Goal: Task Accomplishment & Management: Complete application form

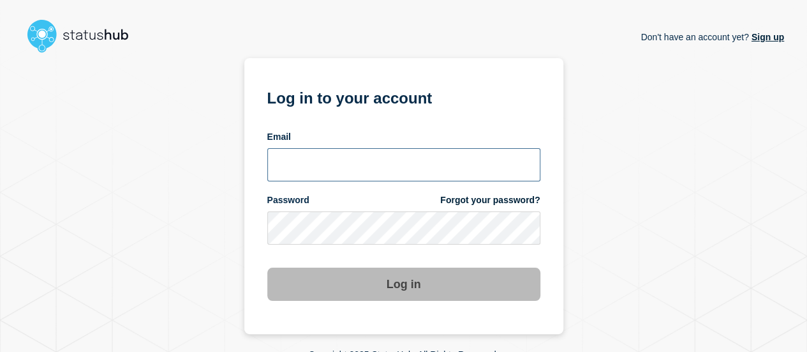
click at [375, 175] on input "email input" at bounding box center [403, 164] width 273 height 33
type input "[EMAIL_ADDRESS][DOMAIN_NAME]"
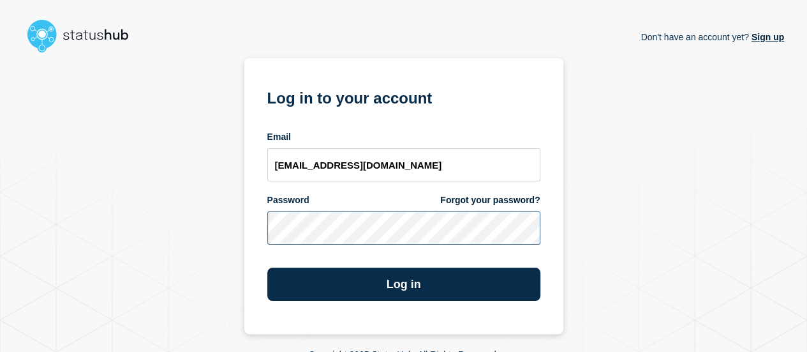
click at [267, 267] on button "Log in" at bounding box center [403, 283] width 273 height 33
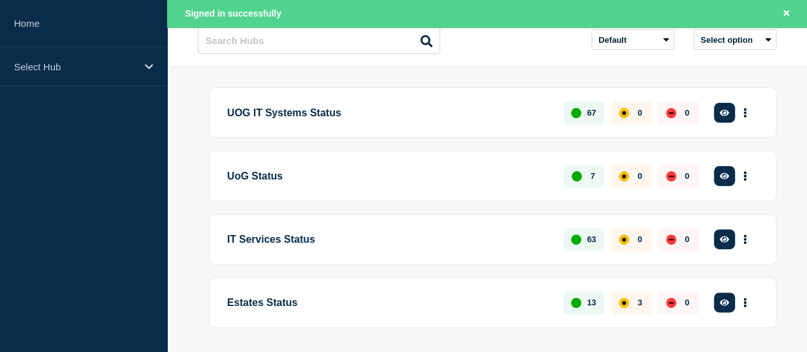
scroll to position [134, 0]
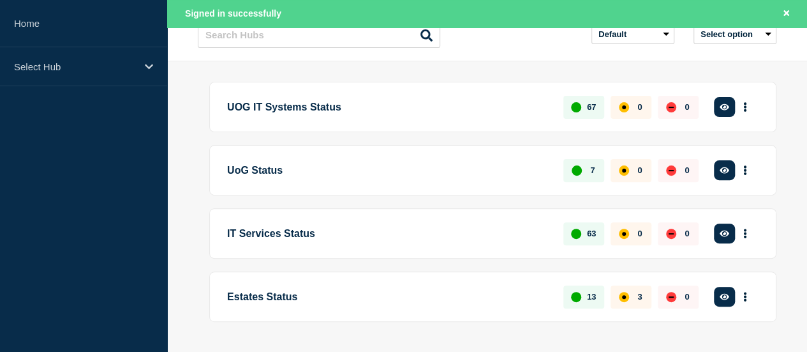
click at [0, 0] on button "Create incident" at bounding box center [0, 0] width 0 height 0
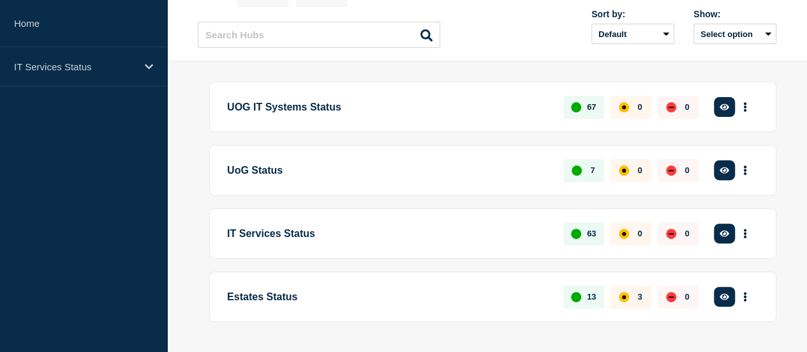
scroll to position [107, 0]
click at [0, 0] on button "Create incident" at bounding box center [0, 0] width 0 height 0
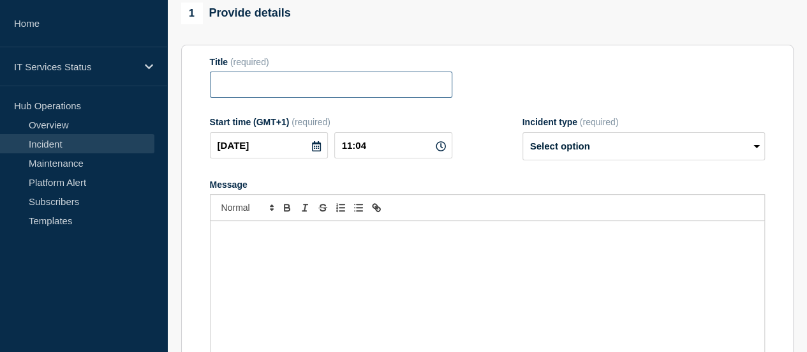
click at [348, 86] on input "Title" at bounding box center [331, 84] width 242 height 26
click at [253, 81] on input "Jisc Kearning Analytics" at bounding box center [331, 84] width 242 height 26
type input "Jisc Learning Analytics"
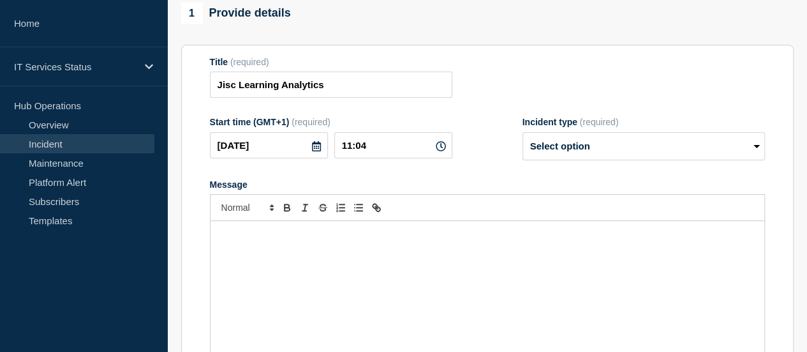
click at [299, 267] on div "Message" at bounding box center [488, 297] width 554 height 153
click at [482, 231] on p "Learning Analytics has currently lost association to student" at bounding box center [487, 233] width 535 height 11
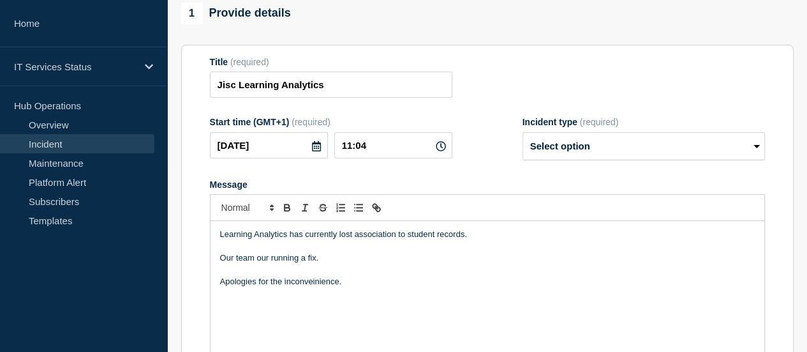
click at [316, 280] on p "Apologies for the inconveinience." at bounding box center [487, 281] width 535 height 11
click at [346, 284] on p "Apologies for the inconvenience." at bounding box center [487, 281] width 535 height 11
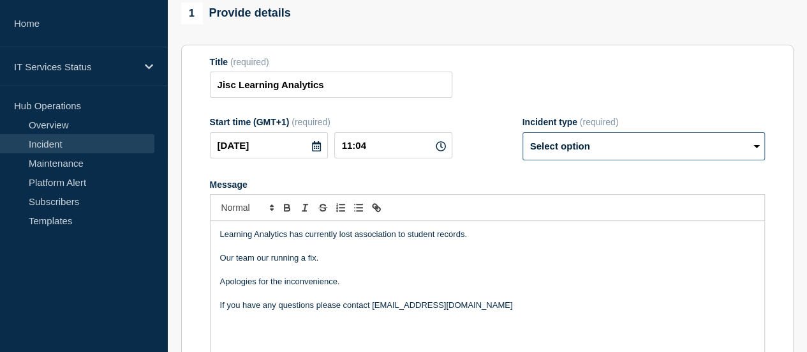
click at [662, 152] on select "Select option Investigating Identified Monitoring" at bounding box center [644, 146] width 242 height 28
select select "investigating"
click at [523, 134] on select "Select option Investigating Identified Monitoring" at bounding box center [644, 146] width 242 height 28
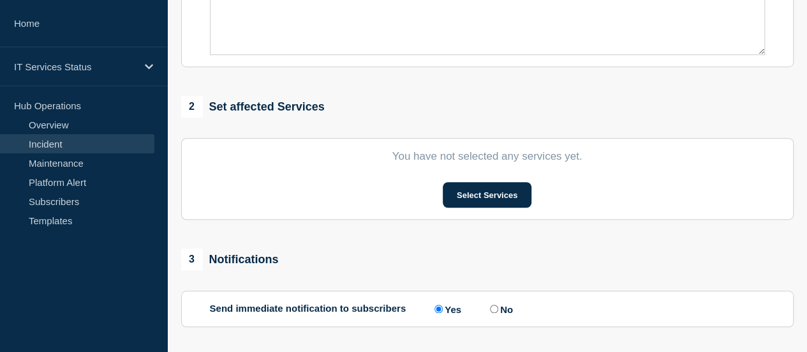
scroll to position [452, 0]
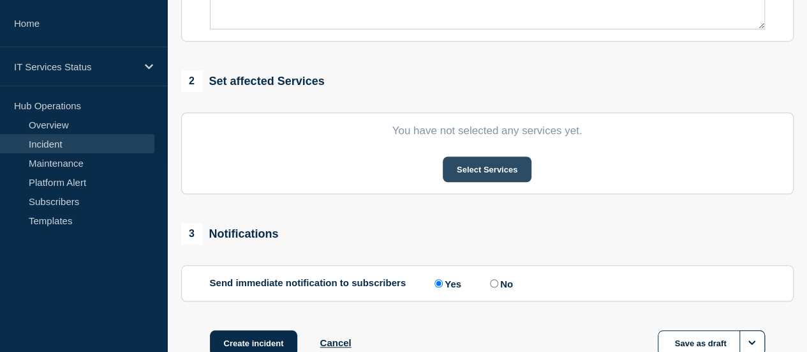
click at [524, 170] on button "Select Services" at bounding box center [487, 169] width 89 height 26
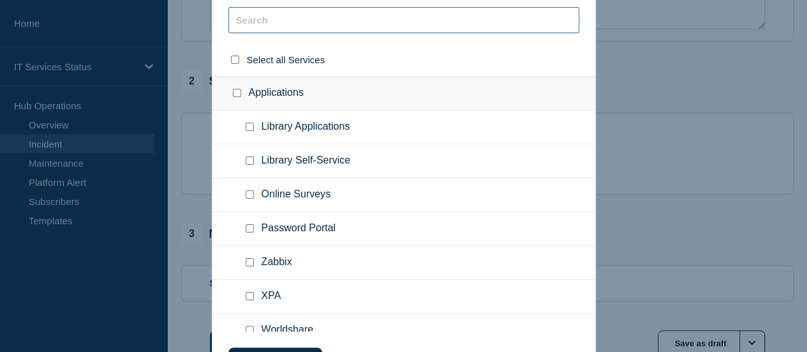
click at [342, 27] on input "text" at bounding box center [403, 20] width 351 height 26
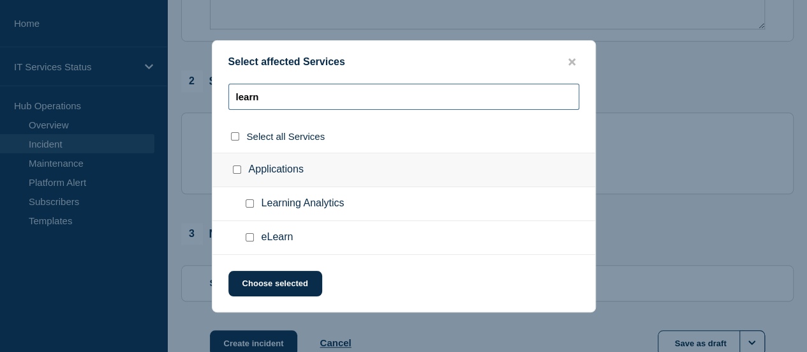
type input "learn"
click at [267, 198] on span "Learning Analytics" at bounding box center [303, 203] width 83 height 13
click at [253, 202] on input "Learning Analytics checkbox" at bounding box center [250, 203] width 8 height 8
checkbox input "true"
click at [282, 252] on ul "eLearn" at bounding box center [403, 238] width 383 height 34
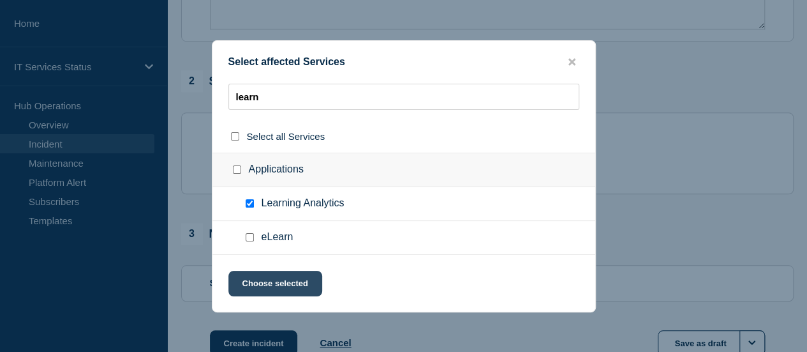
click at [288, 283] on button "Choose selected" at bounding box center [275, 284] width 94 height 26
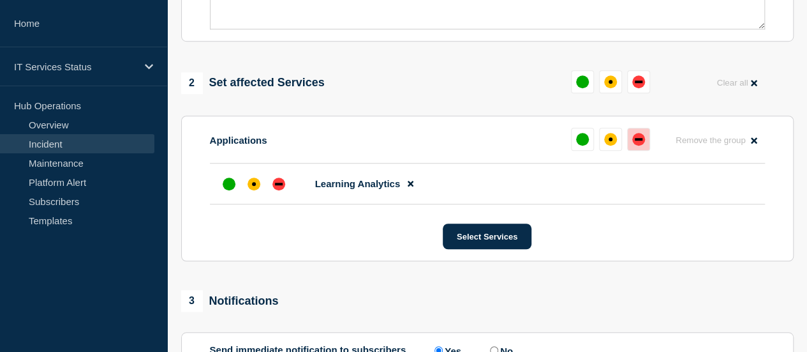
click at [634, 145] on div "down" at bounding box center [638, 139] width 13 height 13
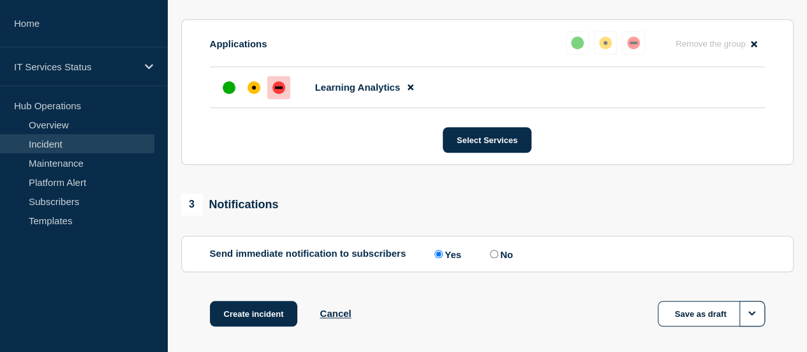
scroll to position [608, 0]
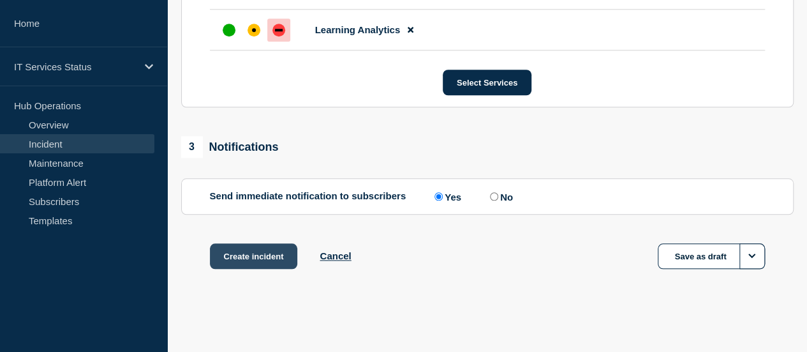
click at [267, 255] on button "Create incident" at bounding box center [254, 256] width 88 height 26
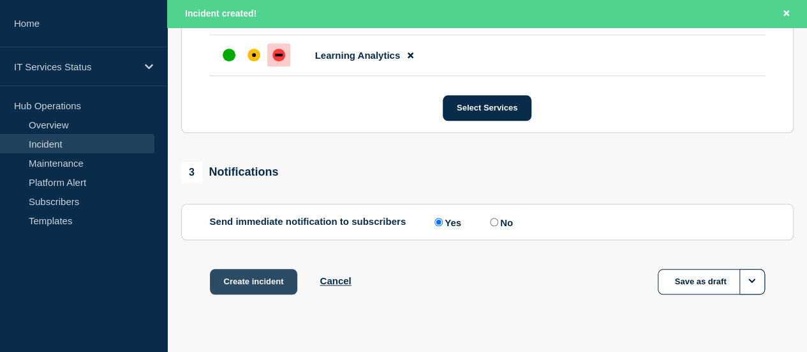
scroll to position [635, 0]
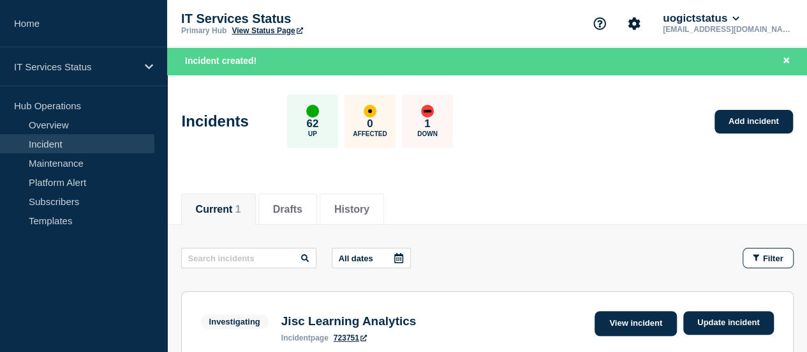
click at [621, 318] on link "View incident" at bounding box center [636, 323] width 82 height 25
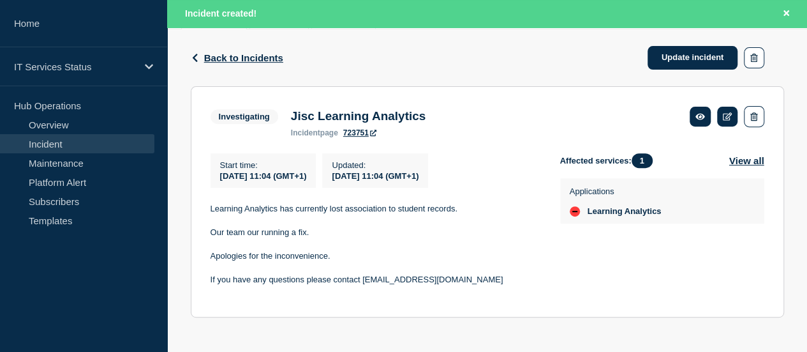
scroll to position [194, 0]
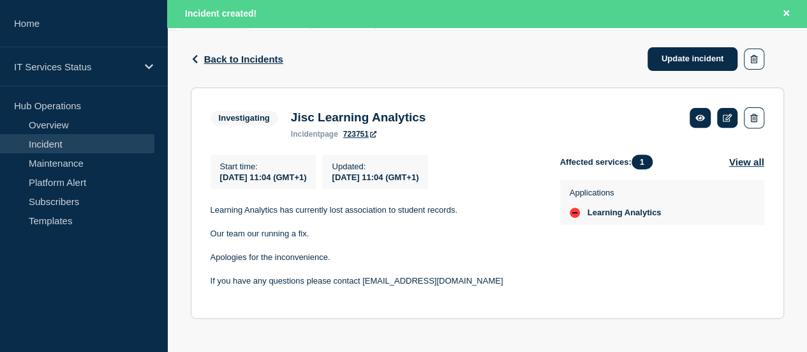
click at [310, 237] on p "Our team our running a fix." at bounding box center [375, 233] width 329 height 11
click at [239, 227] on p at bounding box center [375, 221] width 329 height 11
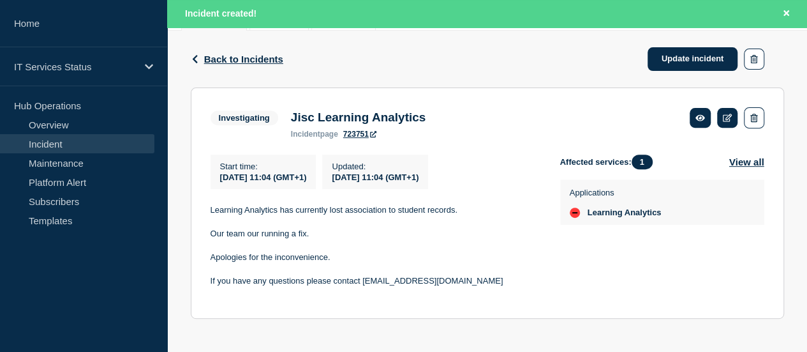
click at [235, 71] on div "Back Back to Incidents Update incident" at bounding box center [487, 59] width 593 height 57
click at [727, 121] on link at bounding box center [727, 118] width 21 height 20
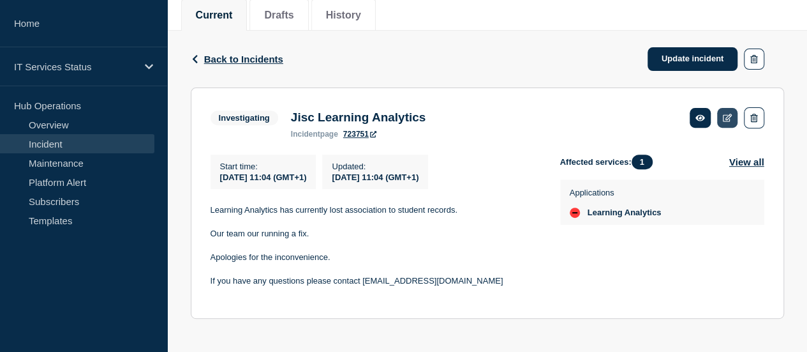
scroll to position [167, 0]
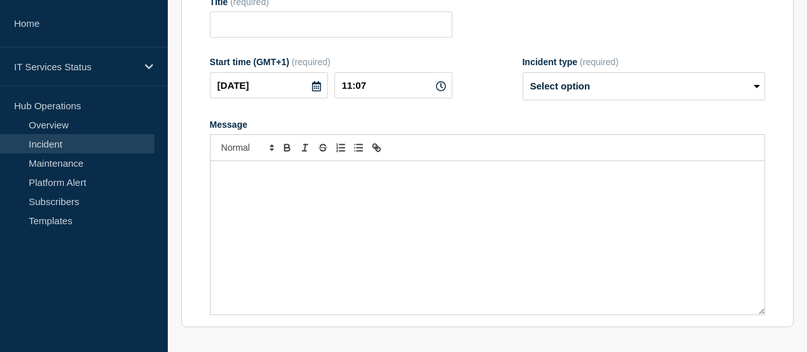
click at [727, 121] on form "Title (required) Start time (GMT+1) (required) 2025-09-26 11:07 Incident type (…" at bounding box center [487, 156] width 555 height 318
type input "Jisc Learning Analytics"
type input "11:04"
select select "investigating"
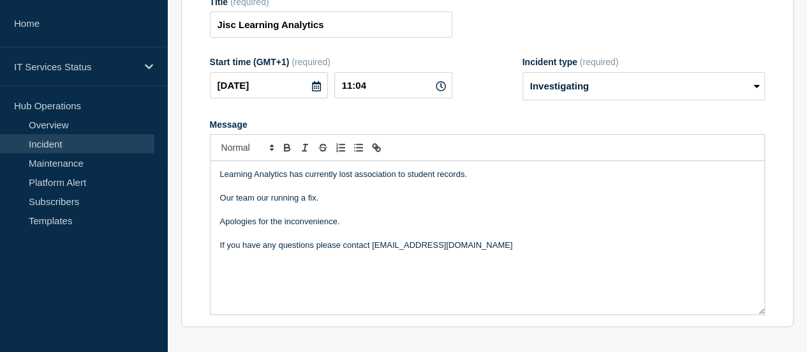
click at [267, 198] on p "Our team our running a fix." at bounding box center [487, 197] width 535 height 11
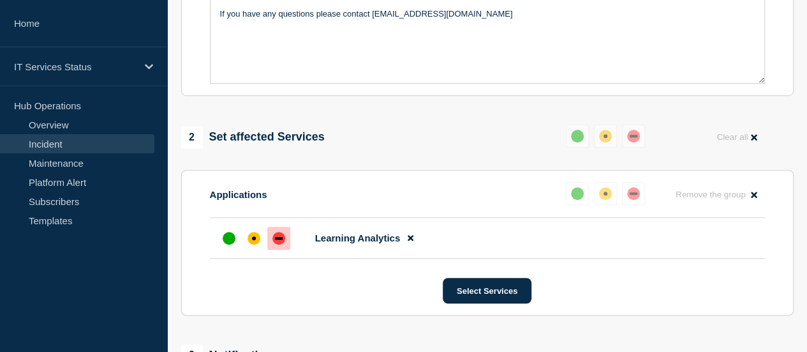
scroll to position [406, 0]
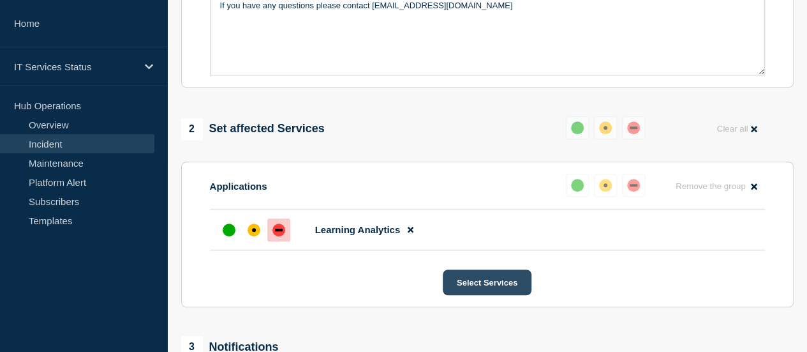
click at [516, 289] on button "Select Services" at bounding box center [487, 282] width 89 height 26
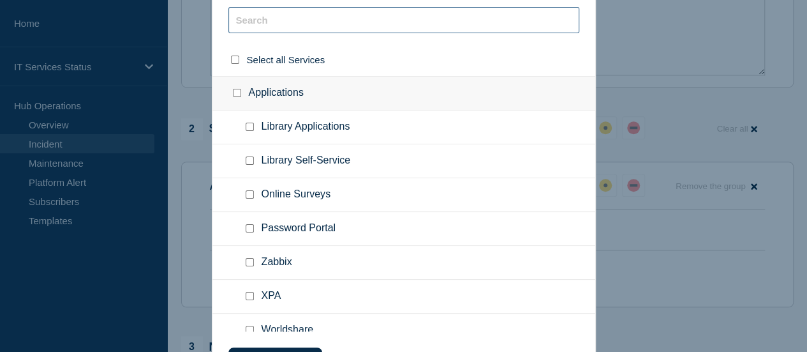
click at [390, 29] on input "text" at bounding box center [403, 20] width 351 height 26
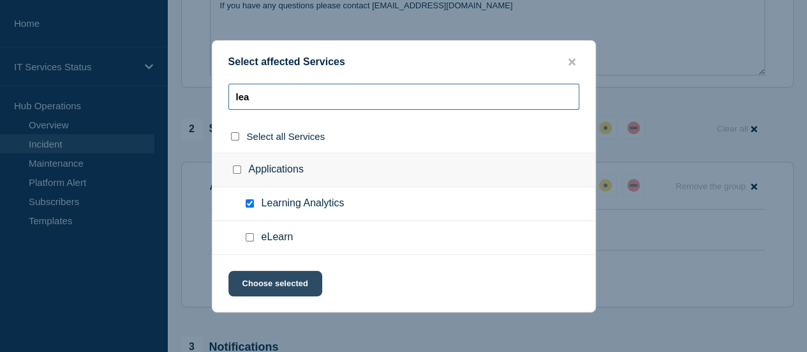
type input "lea"
click at [302, 271] on button "Choose selected" at bounding box center [275, 284] width 94 height 26
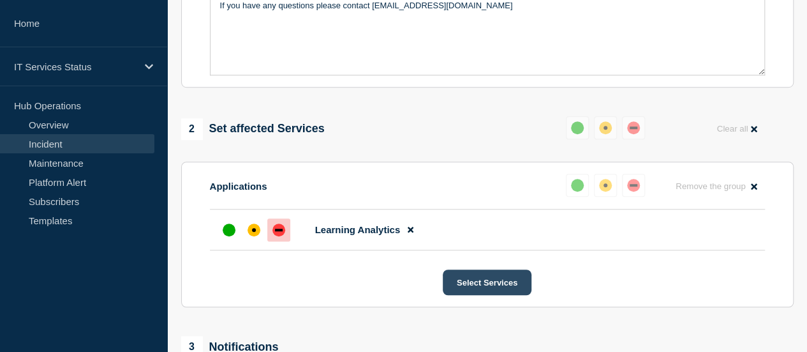
click at [487, 284] on button "Select Services" at bounding box center [487, 282] width 89 height 26
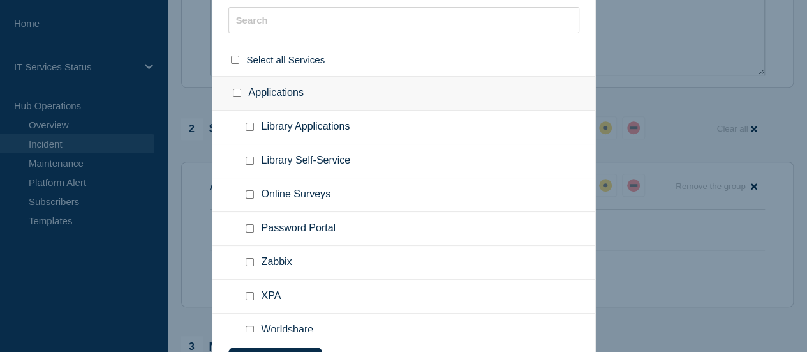
click at [487, 284] on ul "XPA" at bounding box center [403, 296] width 383 height 34
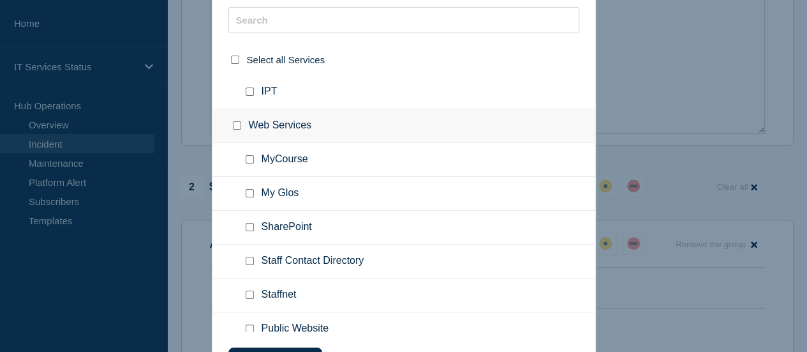
scroll to position [309, 0]
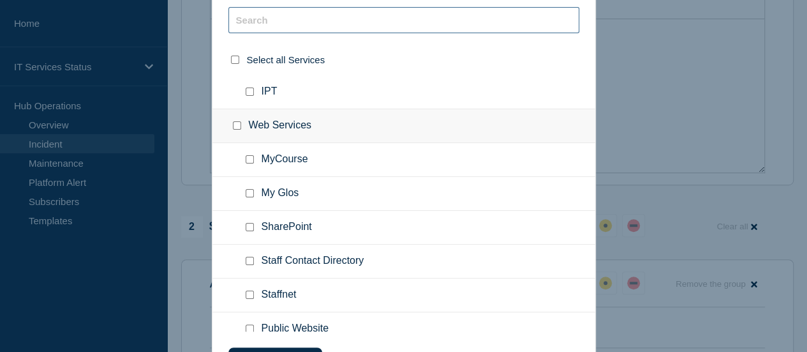
click at [501, 19] on input "text" at bounding box center [403, 20] width 351 height 26
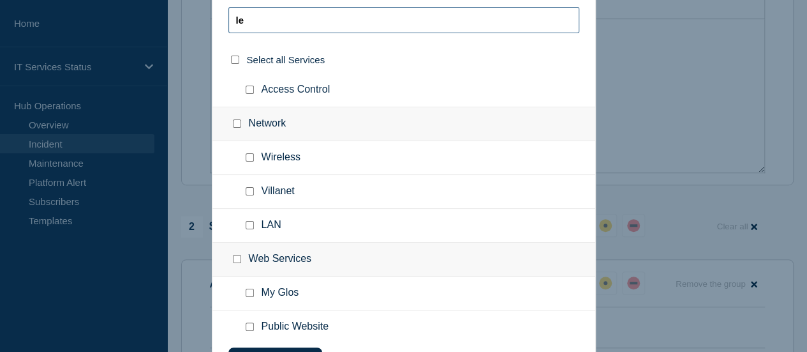
scroll to position [0, 0]
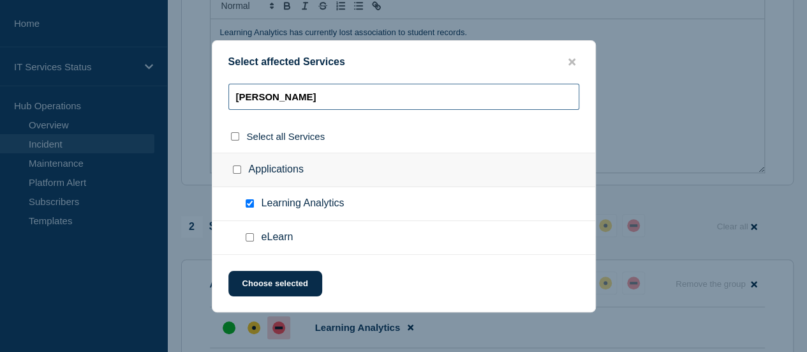
type input "lear"
click at [268, 201] on span "Learning Analytics" at bounding box center [303, 203] width 83 height 13
click at [293, 283] on button "Choose selected" at bounding box center [275, 284] width 94 height 26
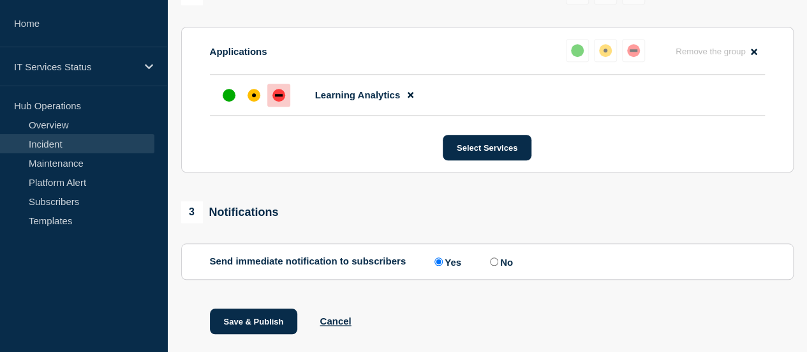
scroll to position [576, 0]
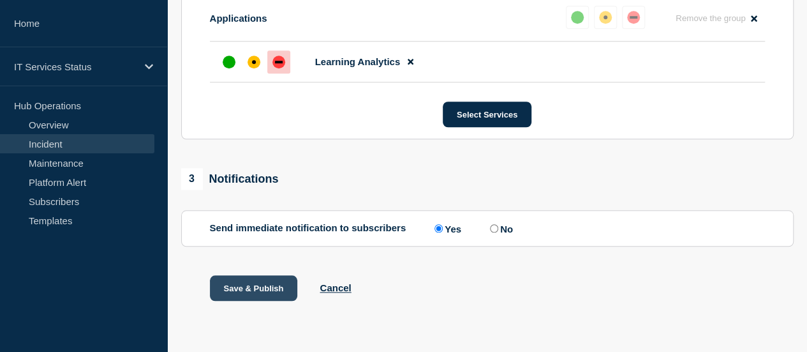
click at [270, 295] on button "Save & Publish" at bounding box center [254, 288] width 88 height 26
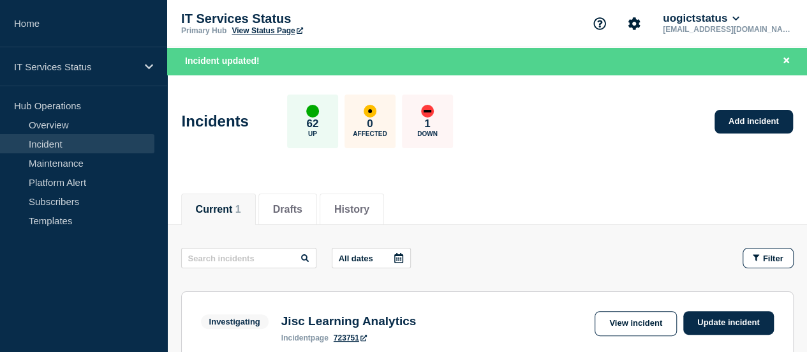
click at [549, 175] on header "Incidents 62 Up 0 Affected 1 Down Add incident" at bounding box center [487, 128] width 640 height 107
click at [632, 320] on link "View incident" at bounding box center [636, 323] width 82 height 25
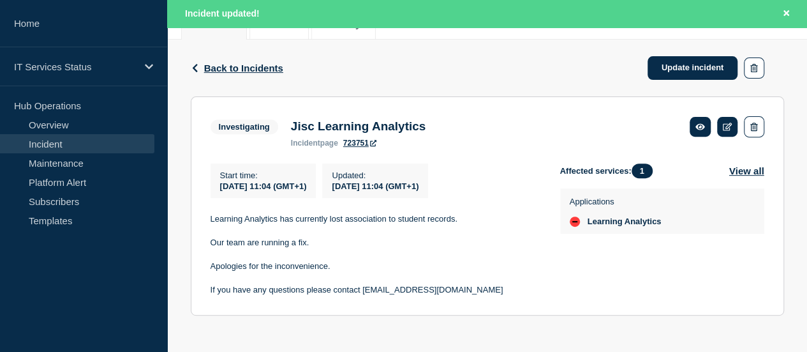
scroll to position [184, 0]
drag, startPoint x: 461, startPoint y: 221, endPoint x: 200, endPoint y: 221, distance: 260.9
click at [200, 221] on section "Investigating Jisc Learning Analytics incident page 723751 Start time : 2025-09…" at bounding box center [487, 206] width 593 height 219
copy p "Learning Analytics has currently lost association to student records."
